Goal: Navigation & Orientation: Find specific page/section

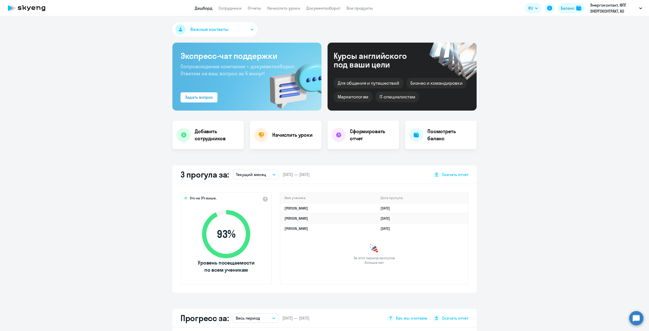
select select "30"
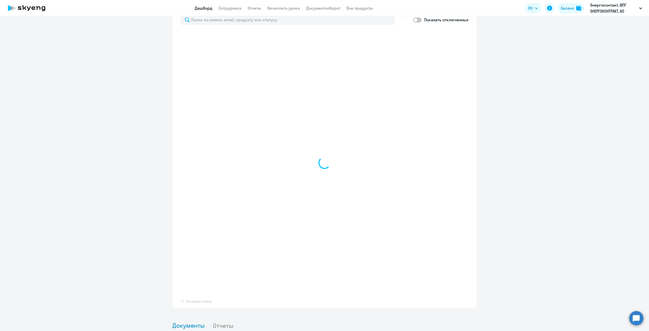
scroll to position [330, 0]
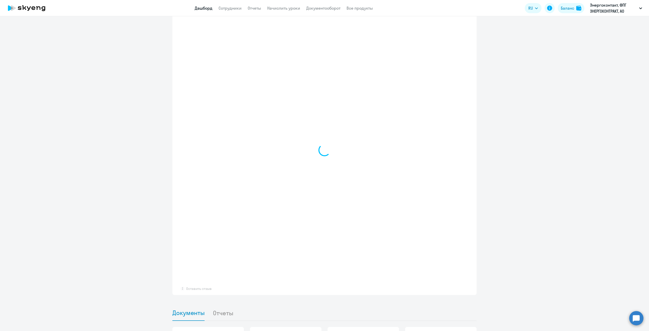
select select "30"
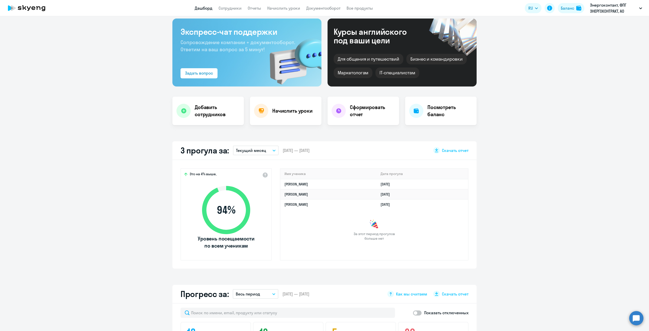
scroll to position [0, 0]
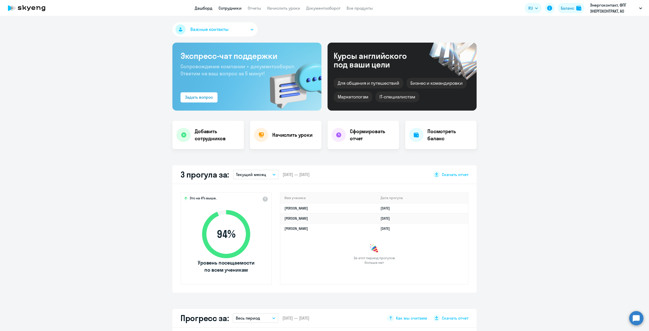
click at [224, 8] on link "Сотрудники" at bounding box center [230, 8] width 23 height 5
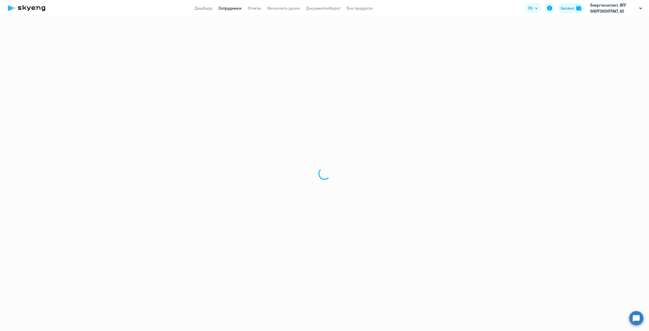
select select "30"
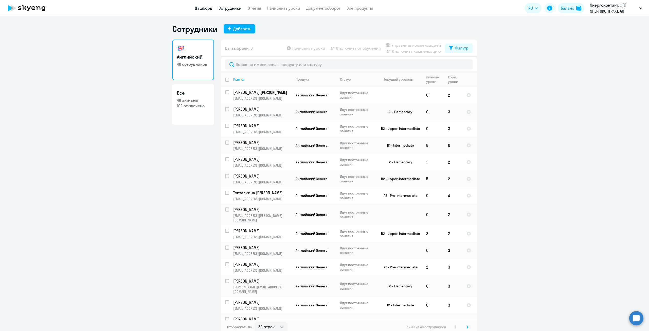
click at [203, 8] on link "Дашборд" at bounding box center [204, 8] width 18 height 5
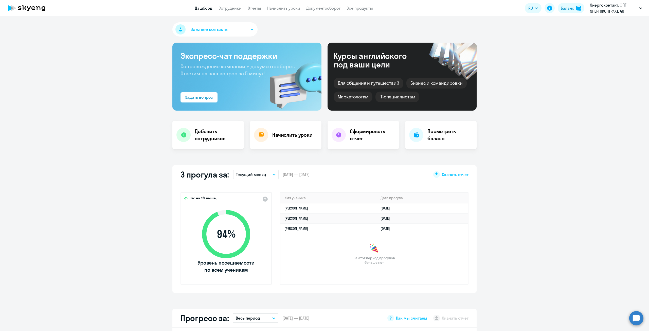
select select "30"
